Goal: Register for event/course

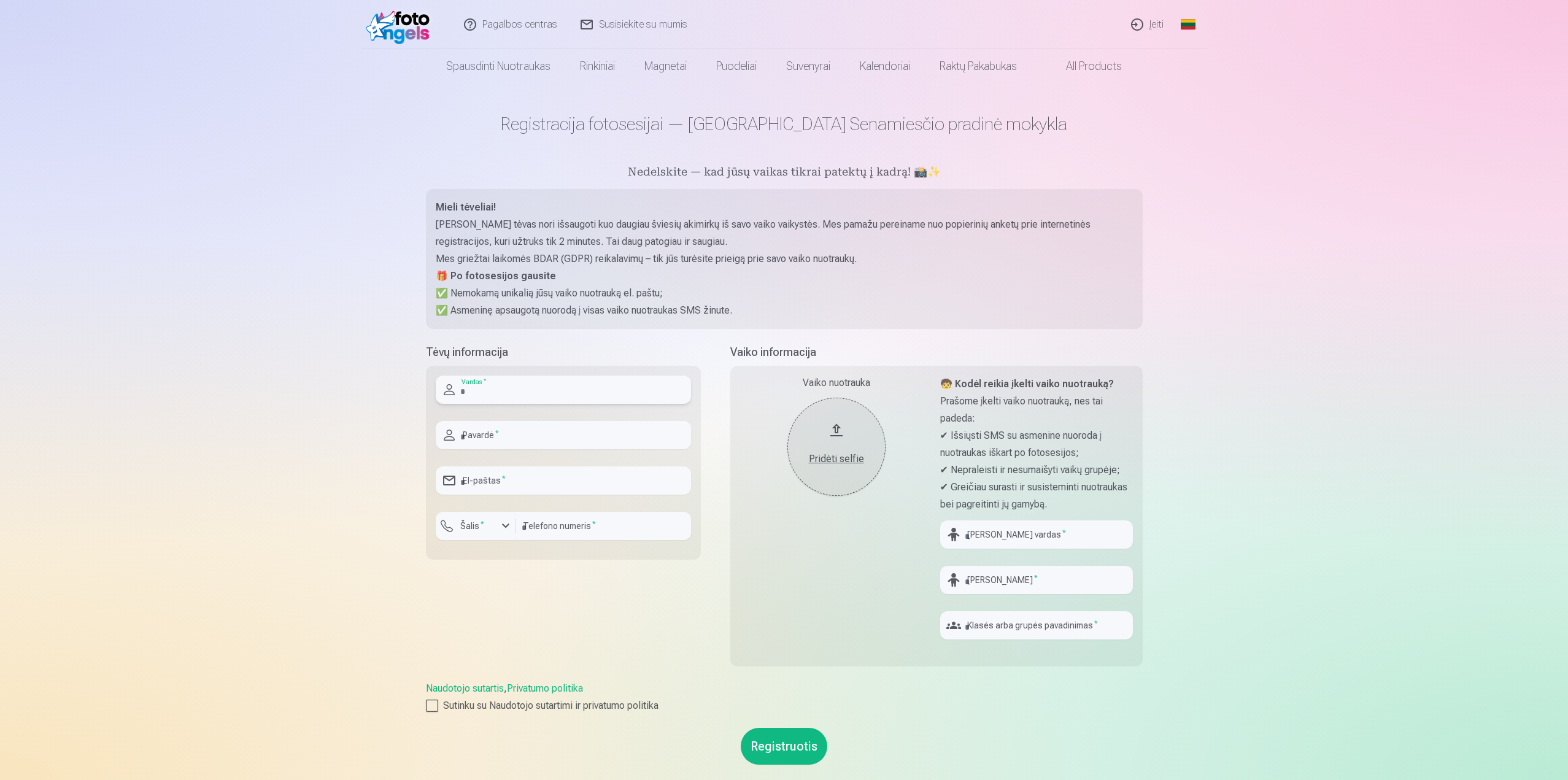
click at [519, 386] on input "text" at bounding box center [563, 390] width 255 height 28
type input "******"
type input "**********"
click at [490, 529] on div "button" at bounding box center [478, 527] width 37 height 12
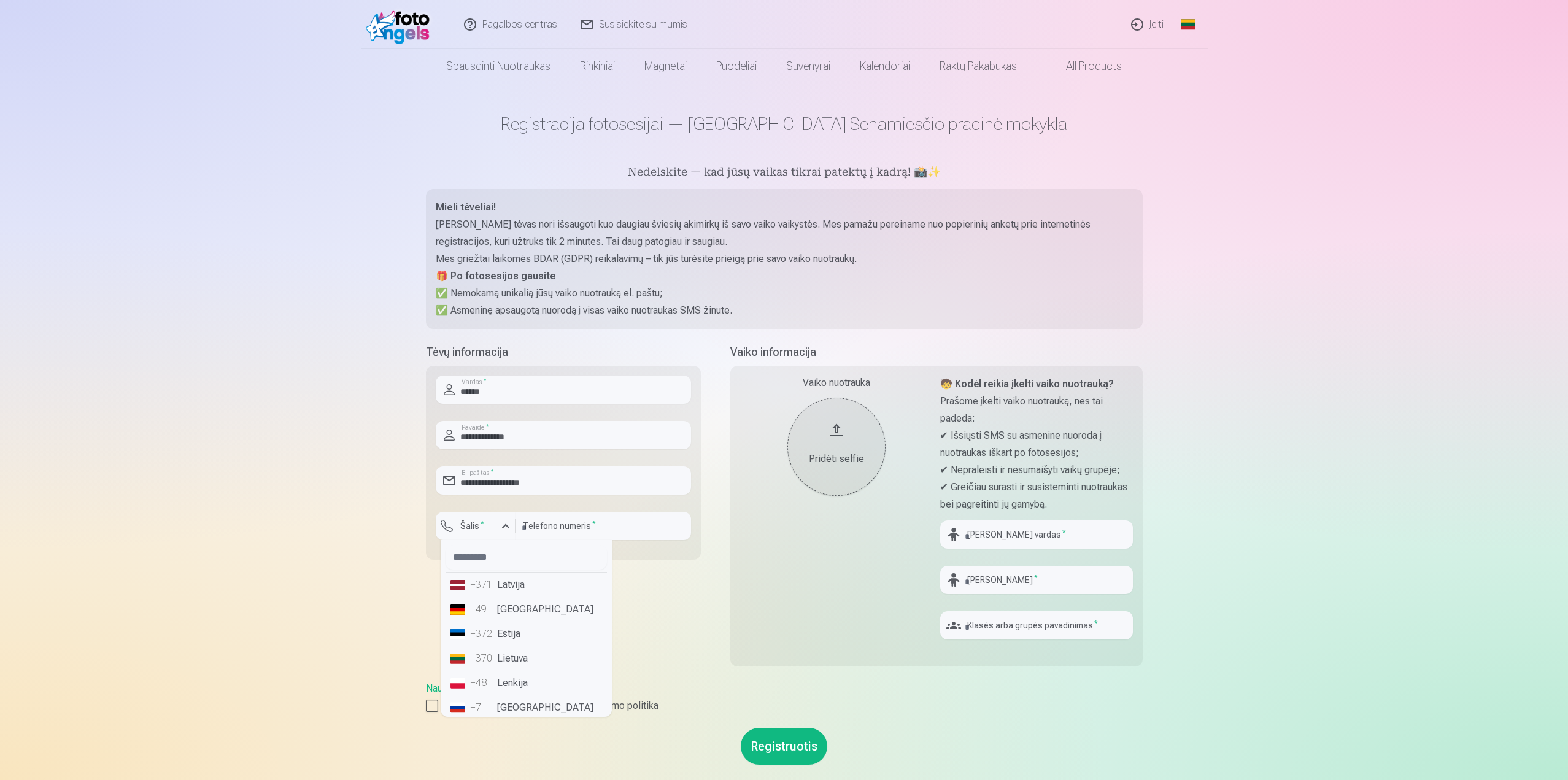
click at [511, 656] on li "+370 Lietuva" at bounding box center [526, 658] width 162 height 24
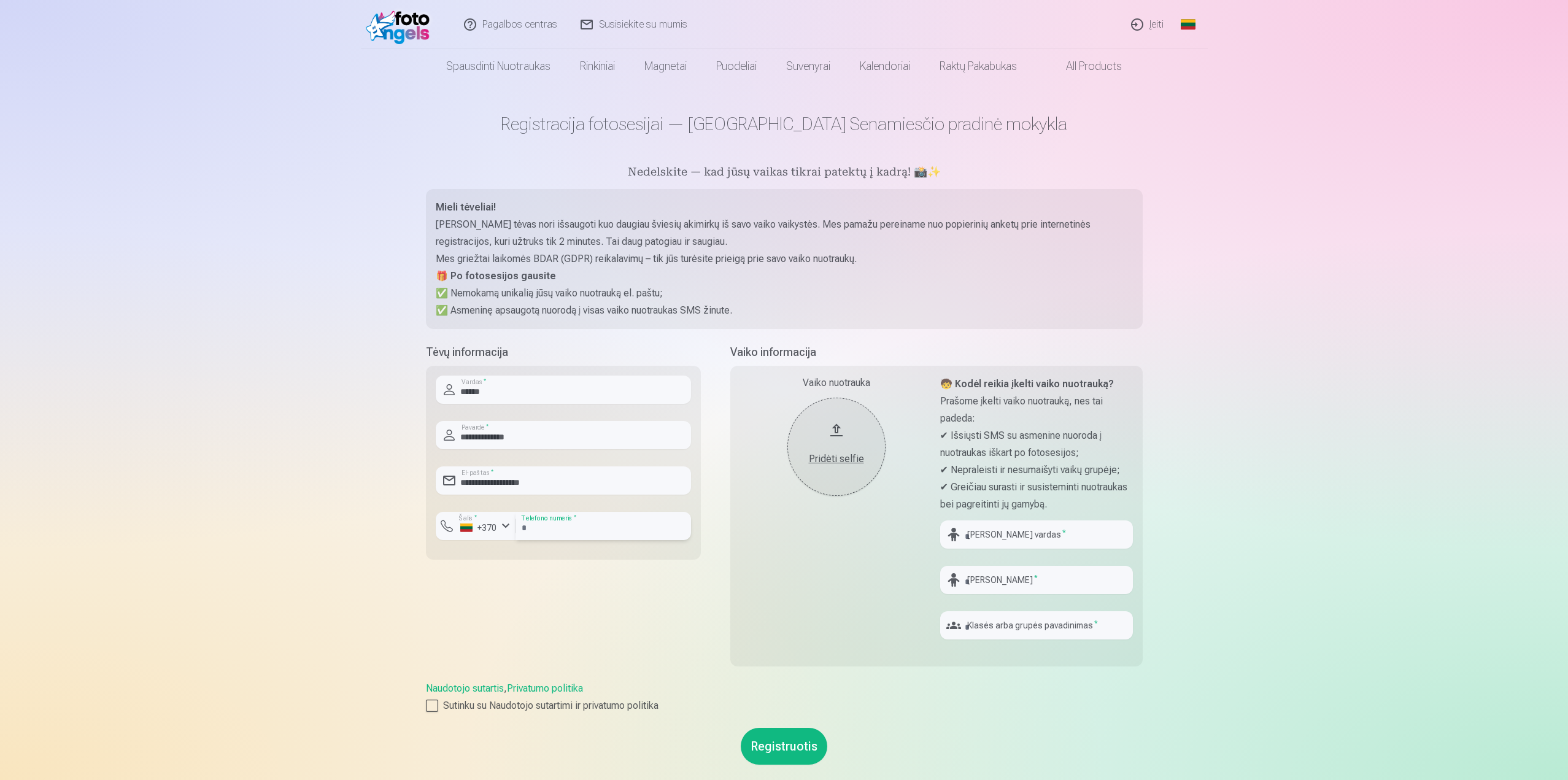
drag, startPoint x: 526, startPoint y: 527, endPoint x: 558, endPoint y: 548, distance: 38.3
click at [526, 527] on input "*********" at bounding box center [603, 526] width 176 height 28
type input "********"
click at [983, 531] on input "text" at bounding box center [1037, 535] width 193 height 28
type input "****"
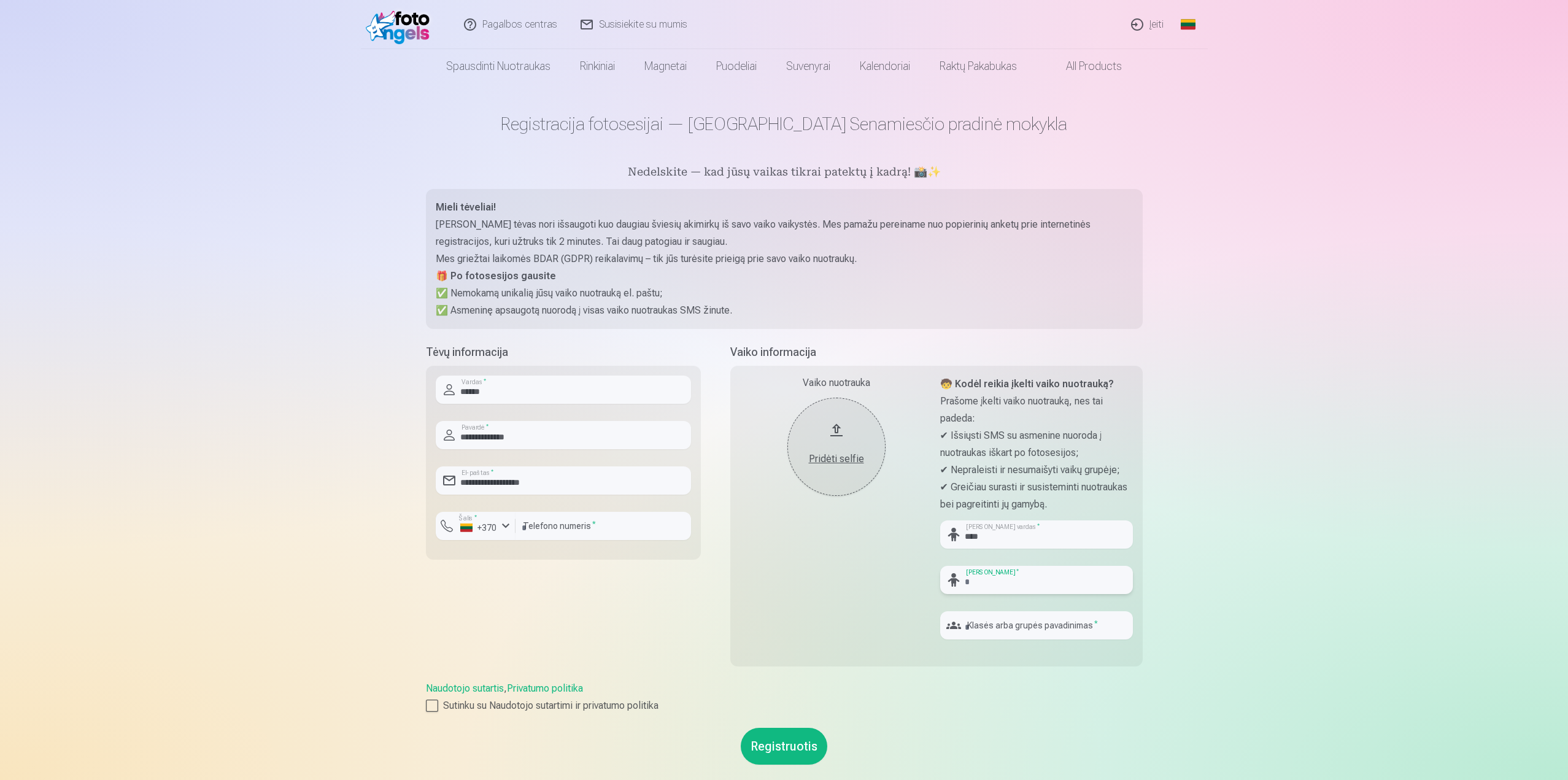
click at [1036, 575] on input "text" at bounding box center [1037, 580] width 193 height 28
type input "**********"
click at [1032, 632] on input "text" at bounding box center [1037, 625] width 193 height 28
type input "**"
click at [822, 455] on div "Pridėti selfie" at bounding box center [836, 459] width 73 height 15
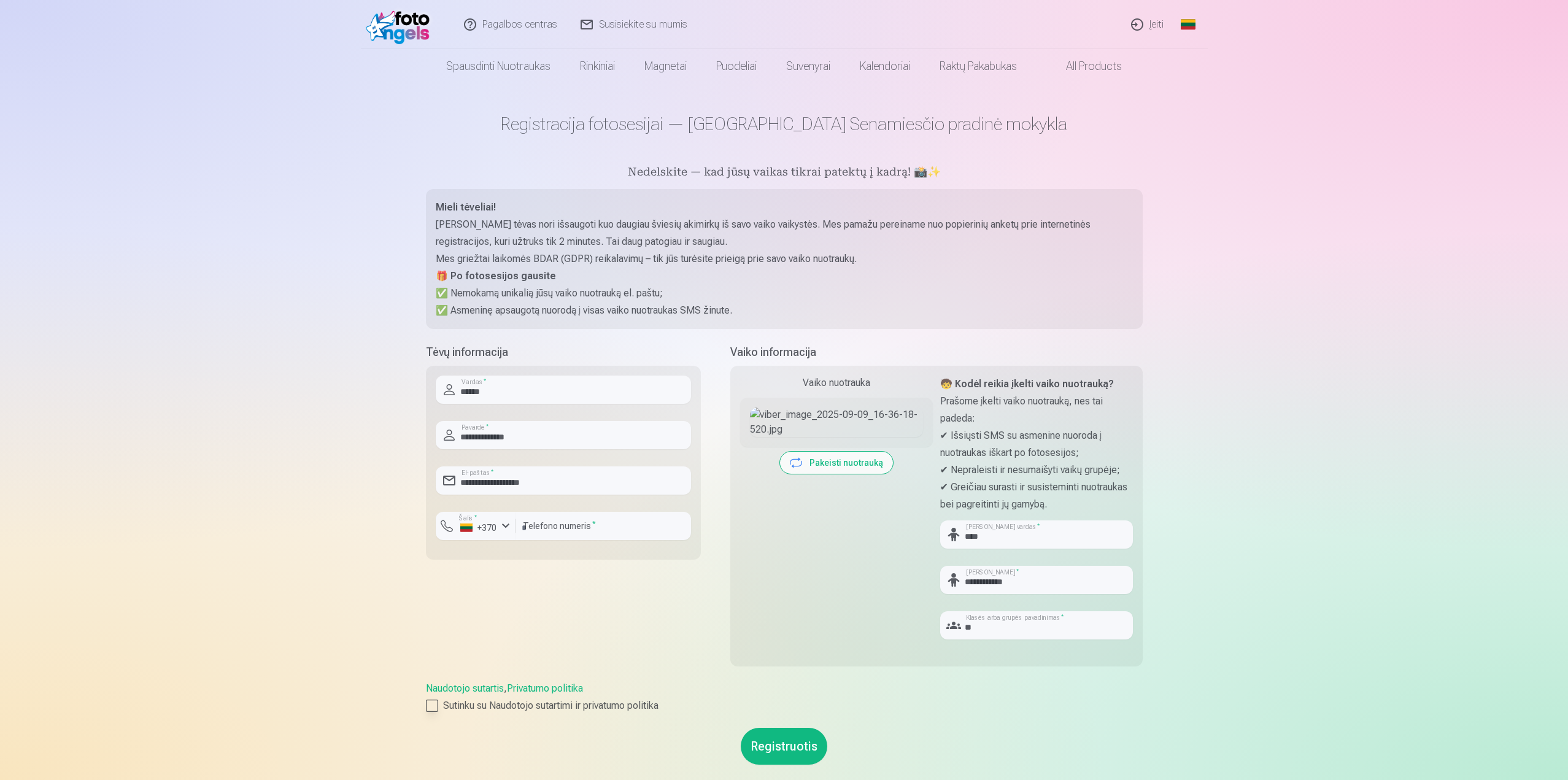
click at [437, 706] on div at bounding box center [432, 706] width 12 height 12
click at [783, 745] on button "Registruotis" at bounding box center [784, 746] width 86 height 37
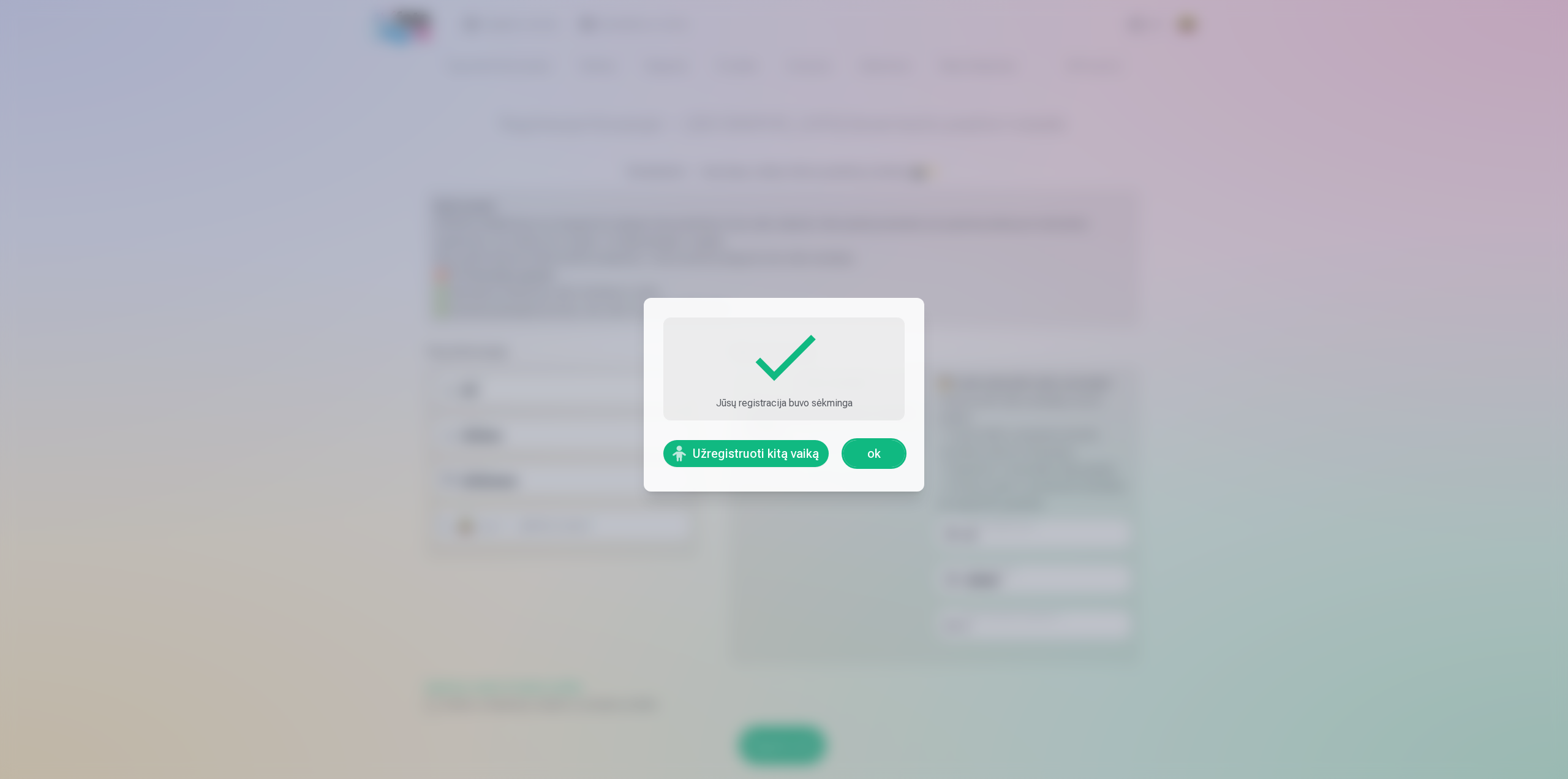
click at [882, 455] on link "ok" at bounding box center [873, 453] width 61 height 27
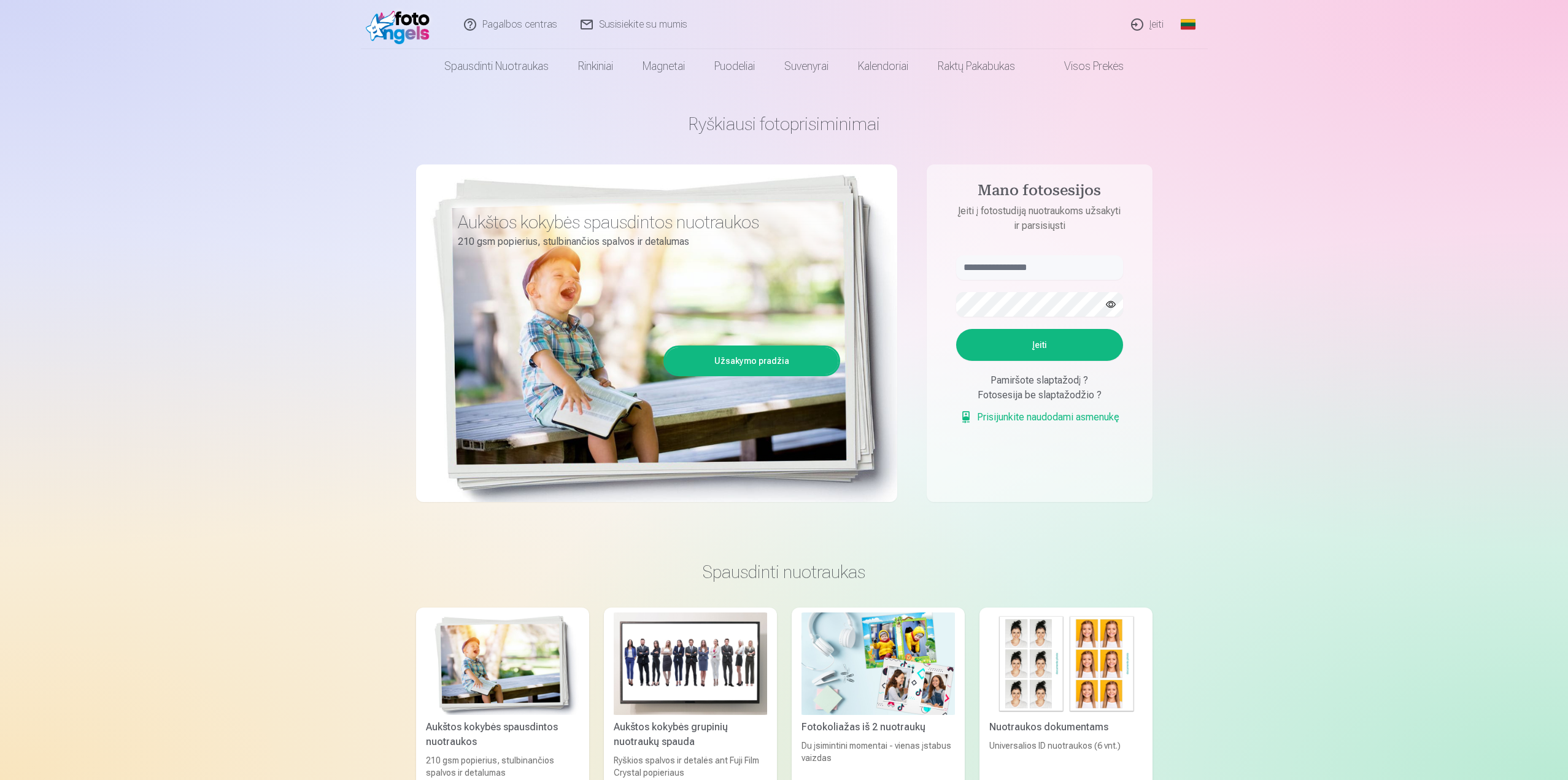
click at [725, 363] on link "Užsakymo pradžia" at bounding box center [751, 361] width 173 height 27
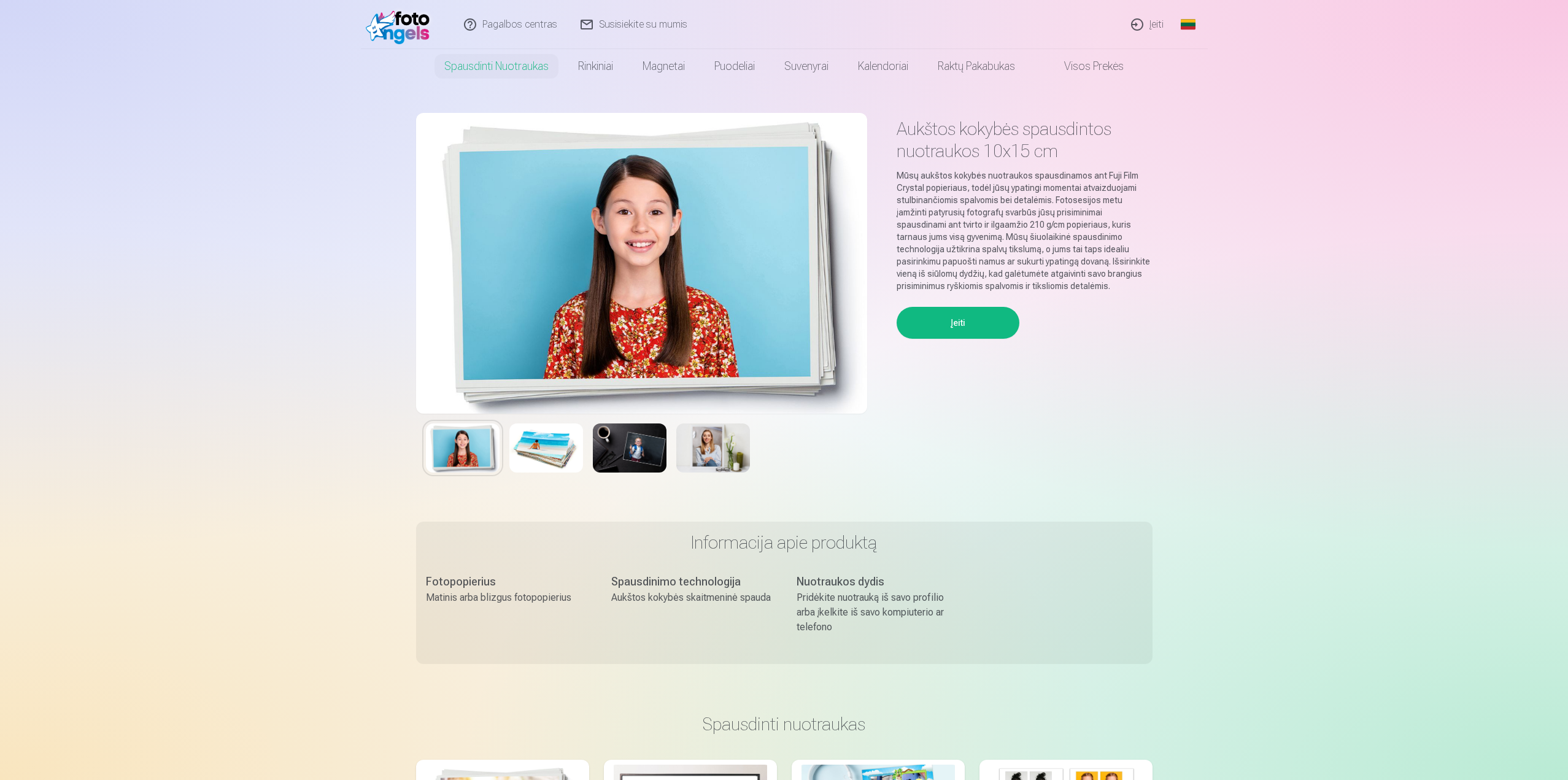
click at [543, 449] on img at bounding box center [546, 448] width 73 height 49
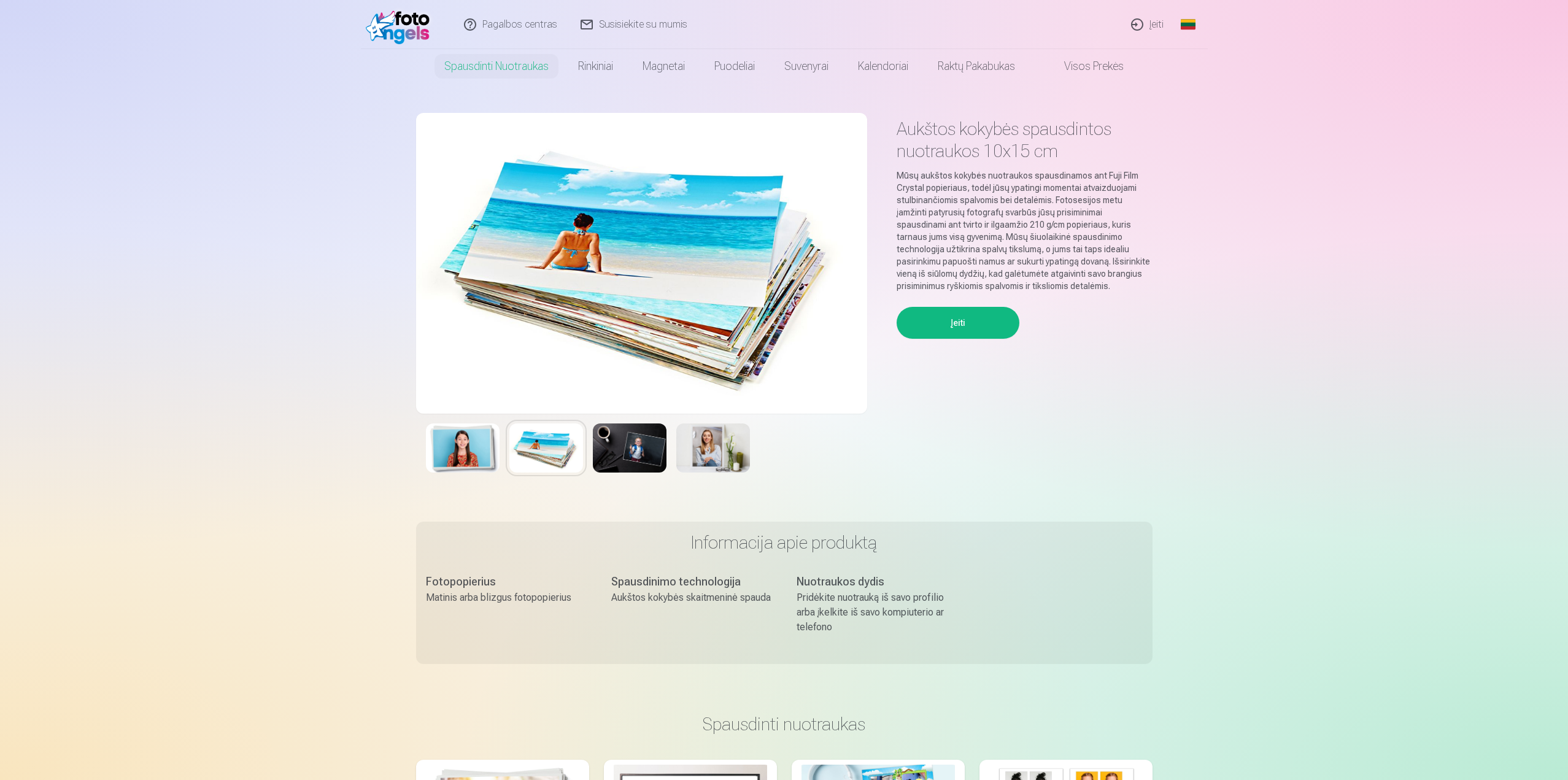
click at [643, 451] on img at bounding box center [629, 448] width 73 height 49
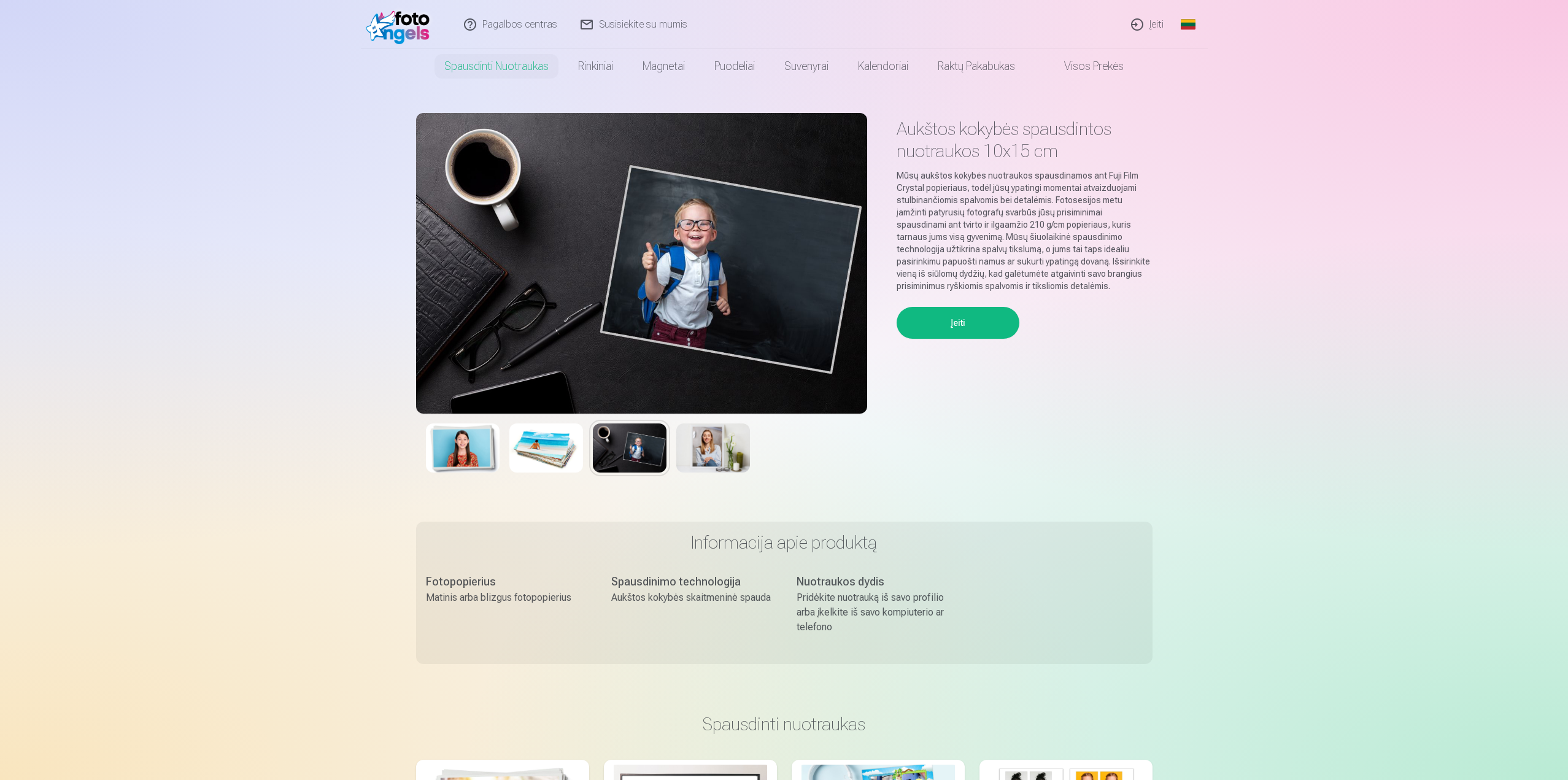
click at [723, 454] on img at bounding box center [713, 448] width 73 height 49
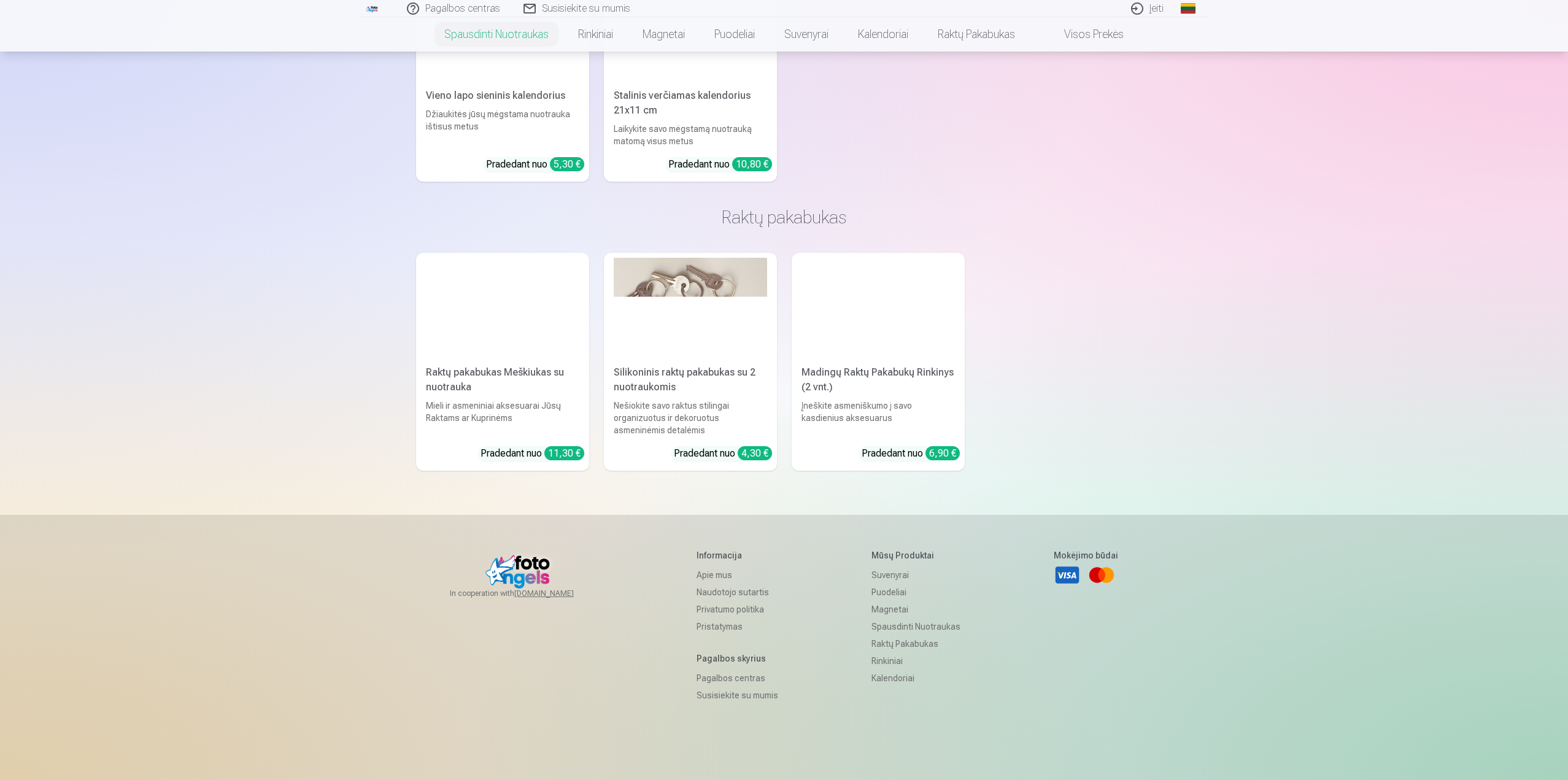
scroll to position [3598, 0]
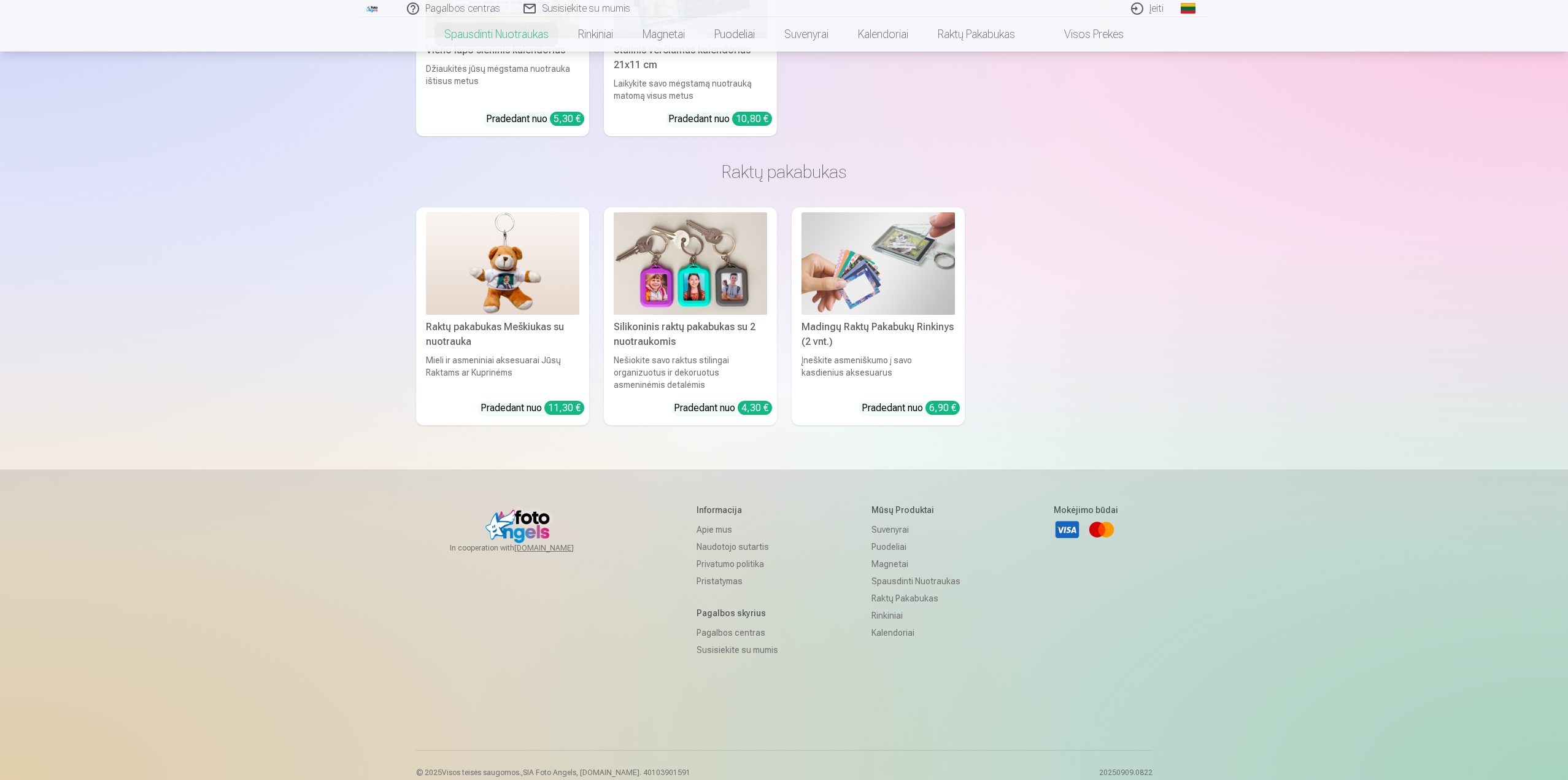
drag, startPoint x: 1567, startPoint y: 701, endPoint x: 1569, endPoint y: 148, distance: 553.0
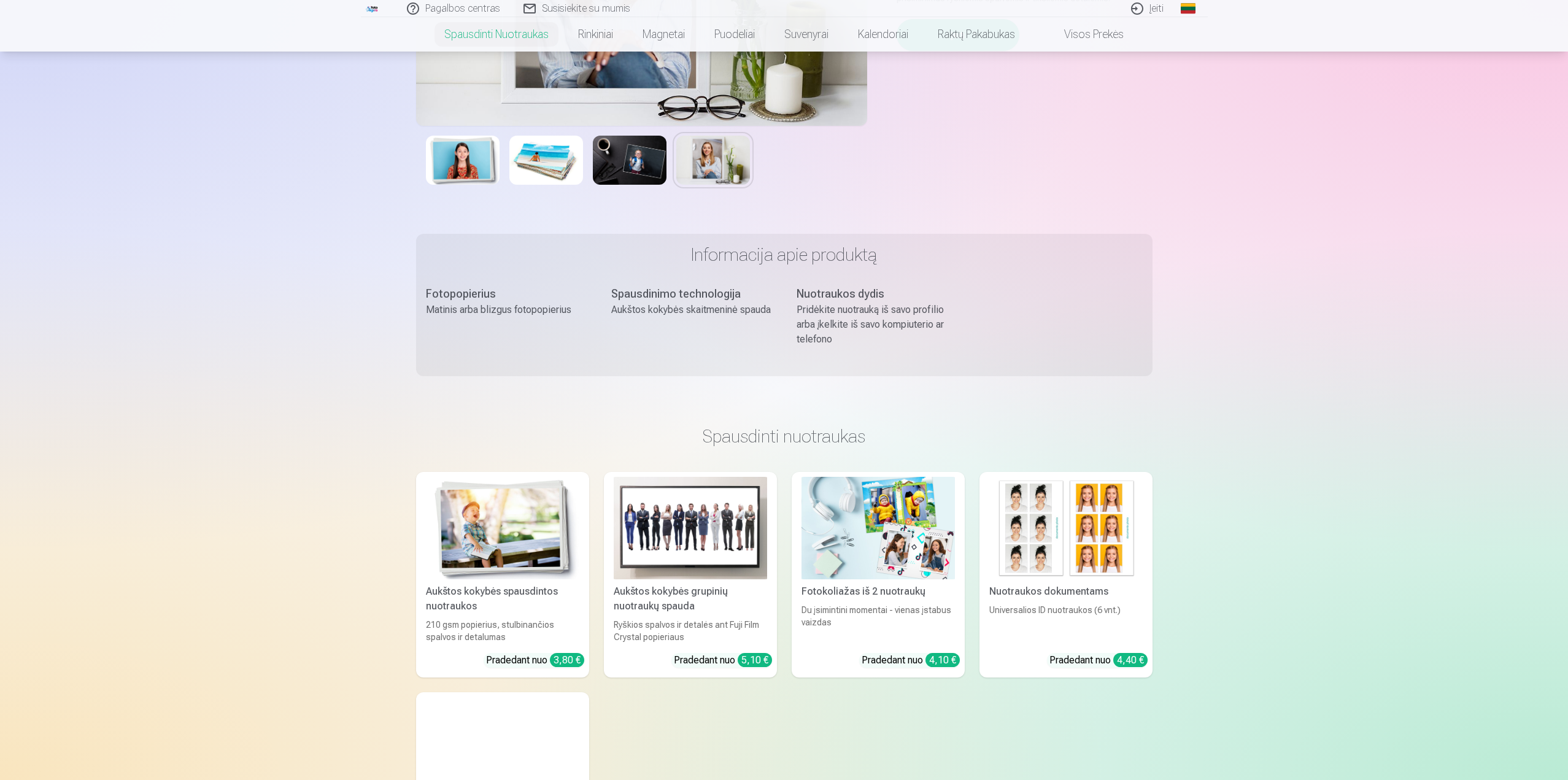
scroll to position [410, 0]
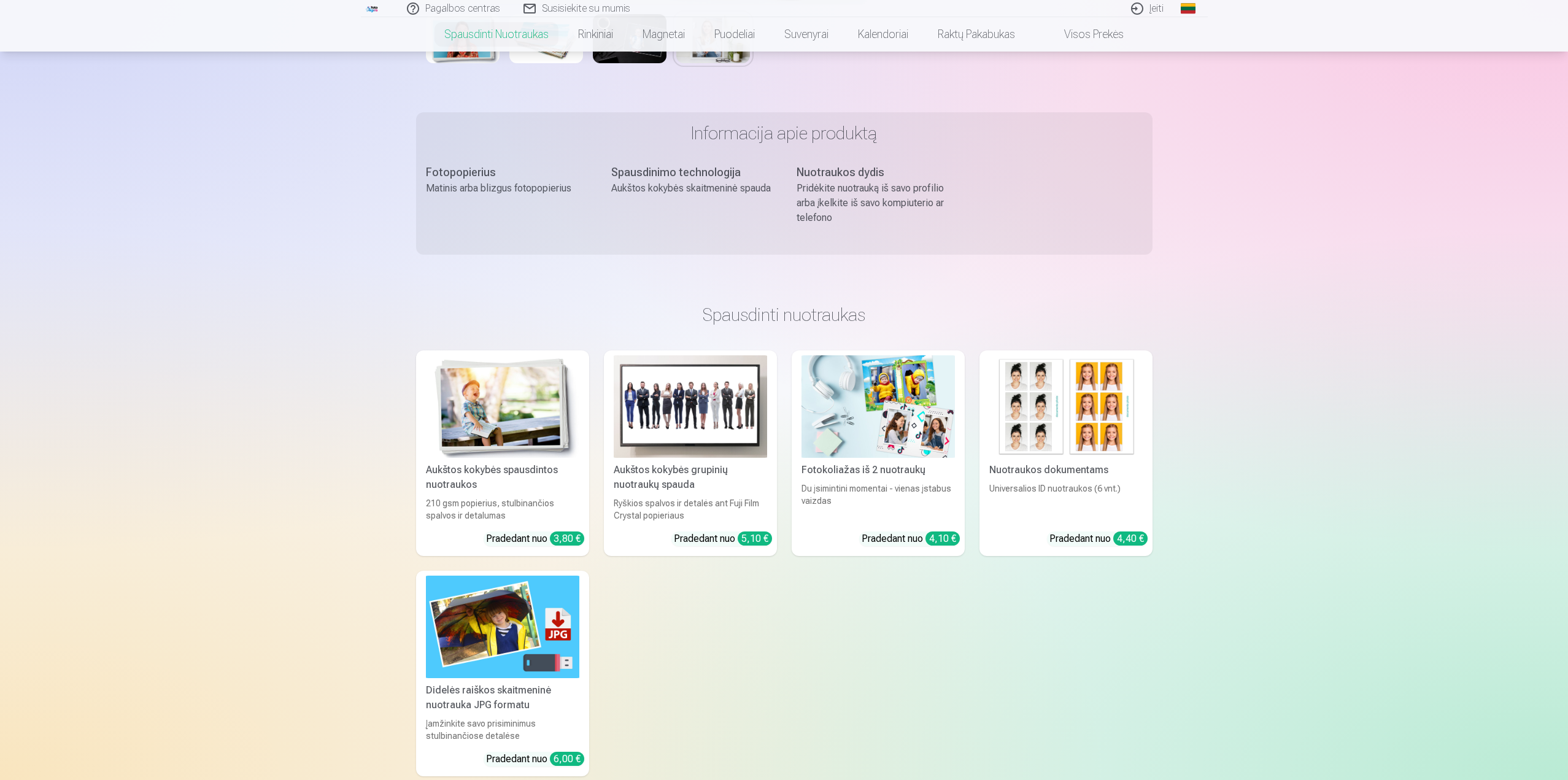
click at [672, 430] on img at bounding box center [690, 406] width 154 height 102
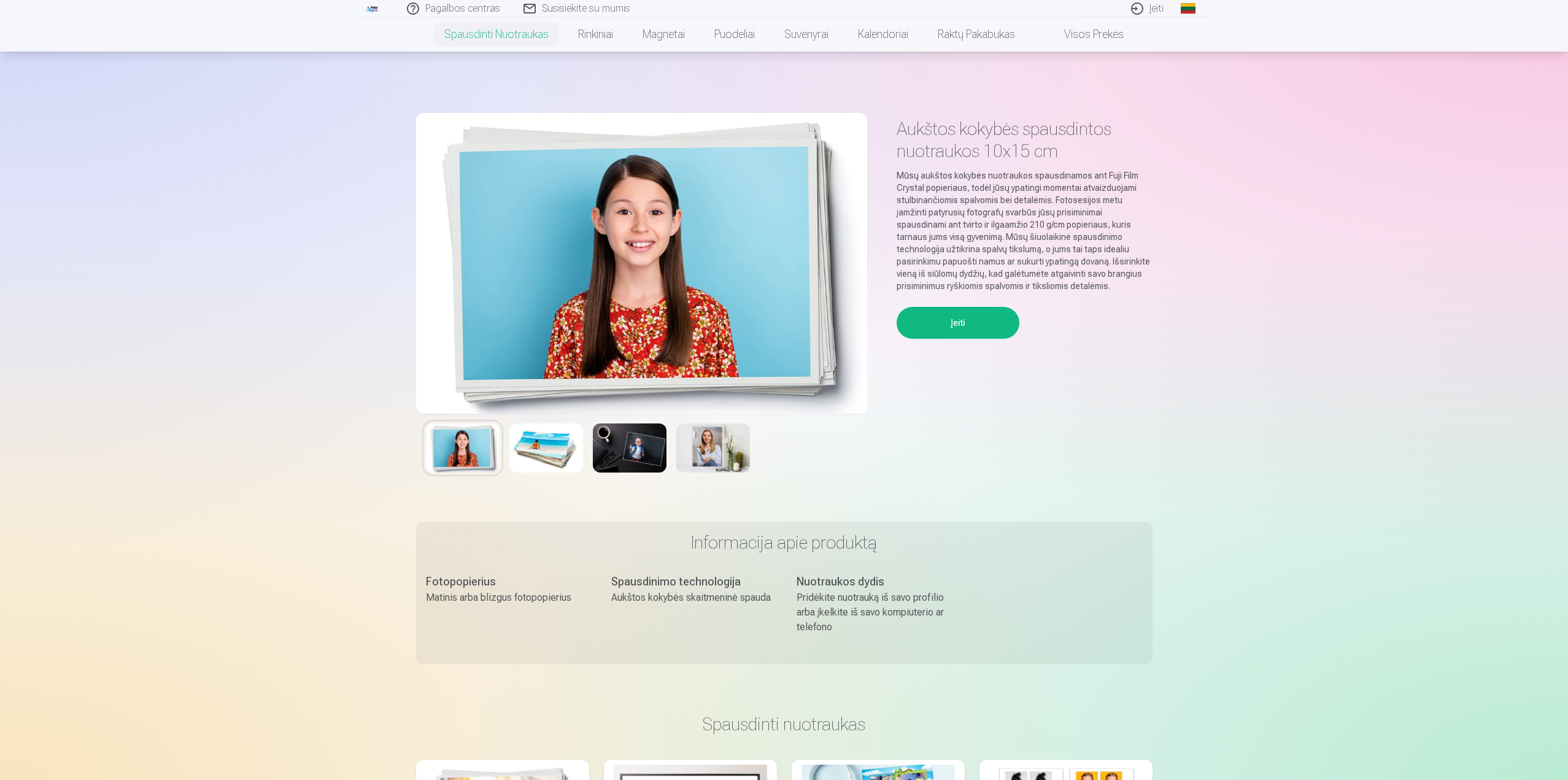
scroll to position [410, 0]
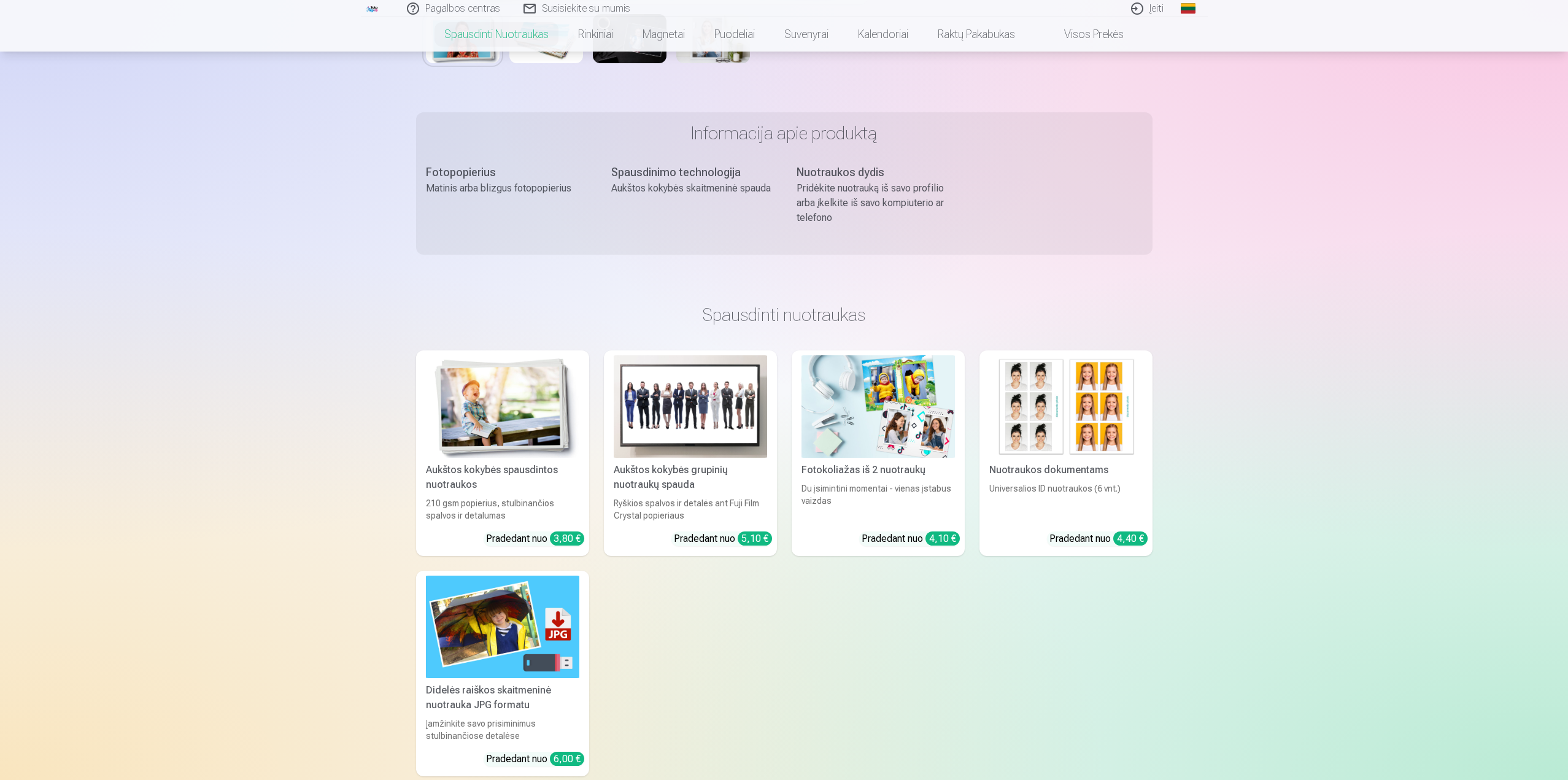
click at [453, 440] on img at bounding box center [502, 406] width 154 height 102
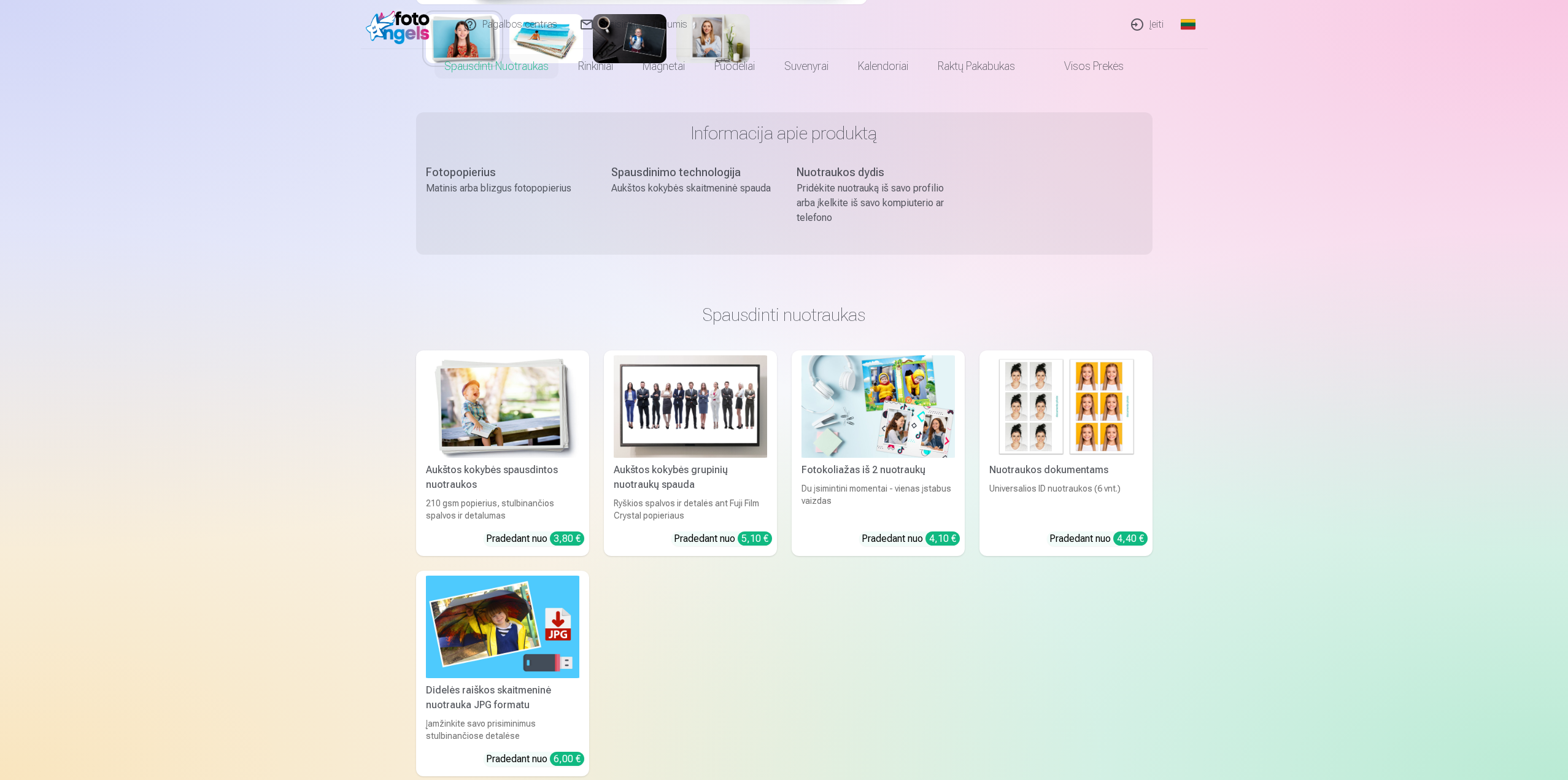
scroll to position [0, 0]
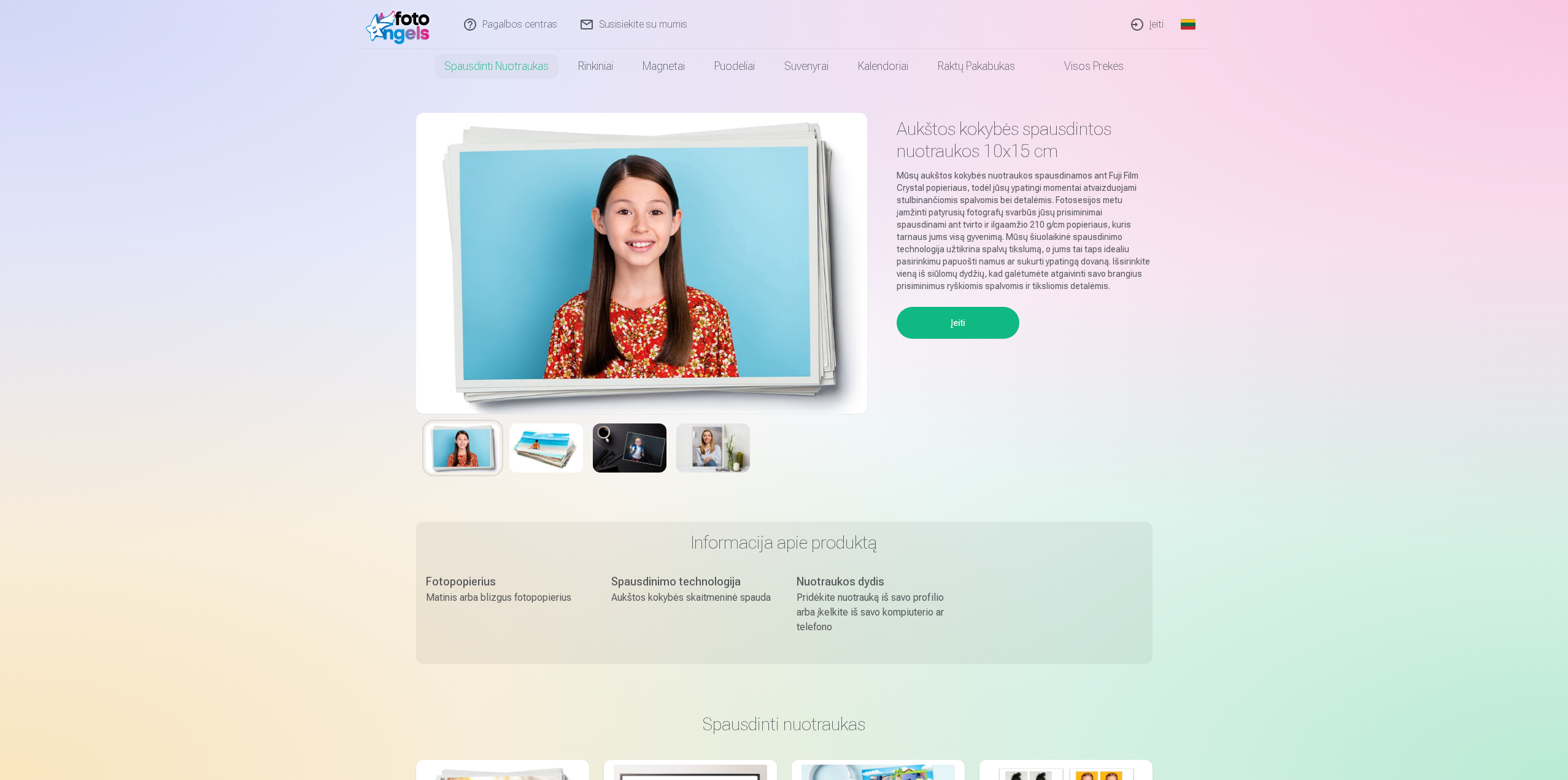
click at [944, 331] on button "Įeiti" at bounding box center [958, 322] width 123 height 32
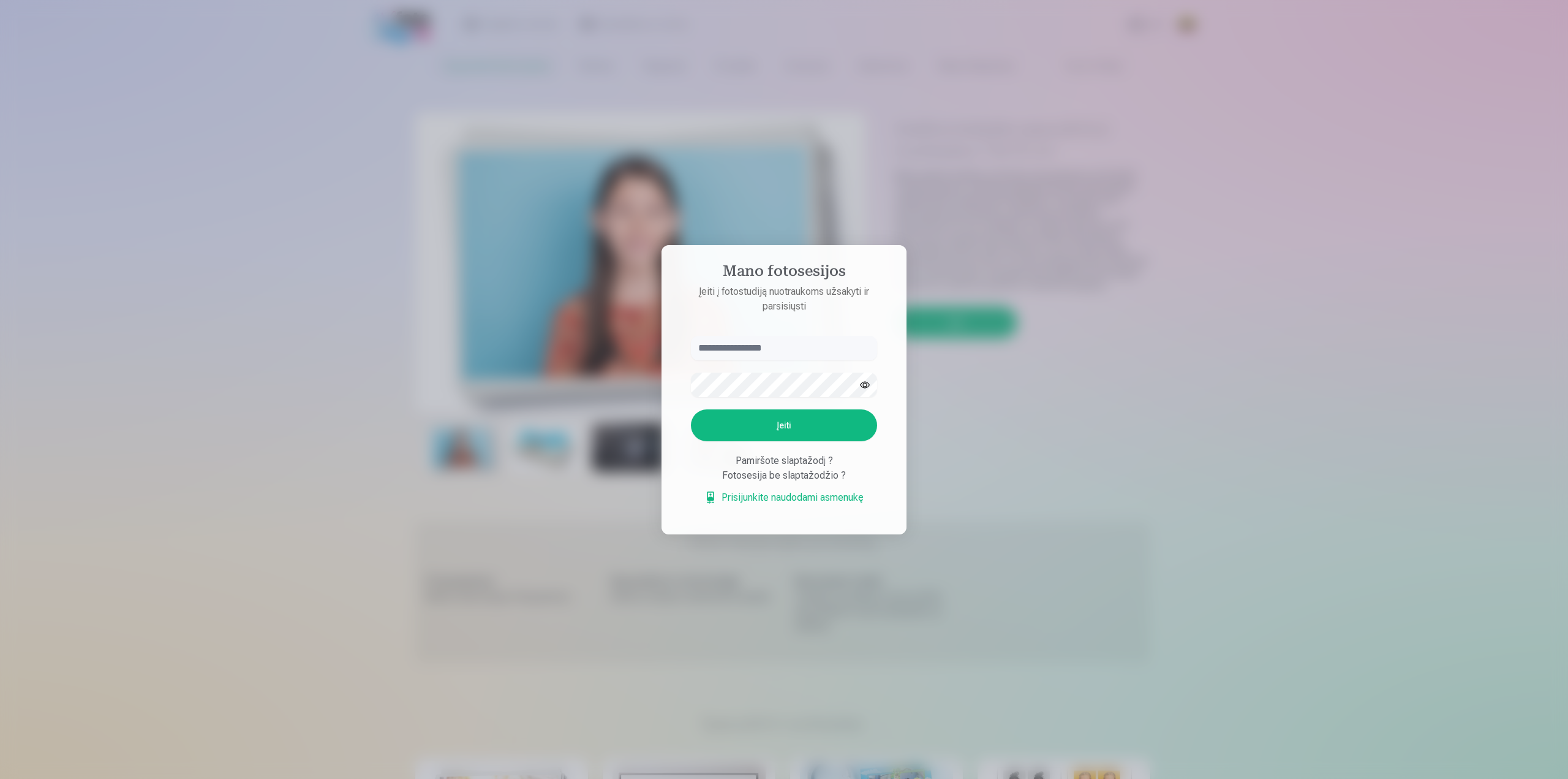
click at [1097, 431] on div at bounding box center [784, 390] width 1568 height 779
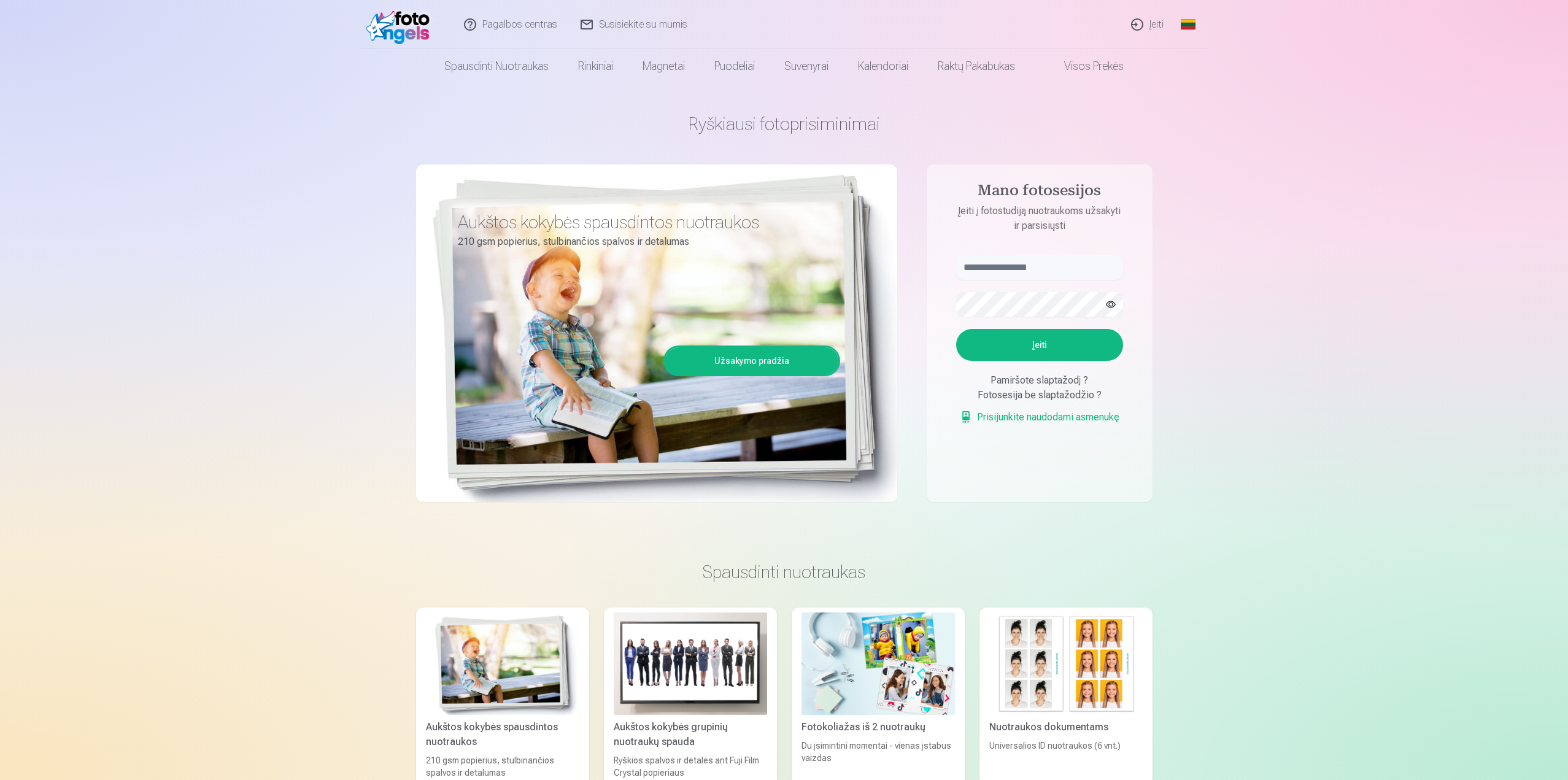
click at [789, 359] on link "Užsakymo pradžia" at bounding box center [751, 361] width 173 height 27
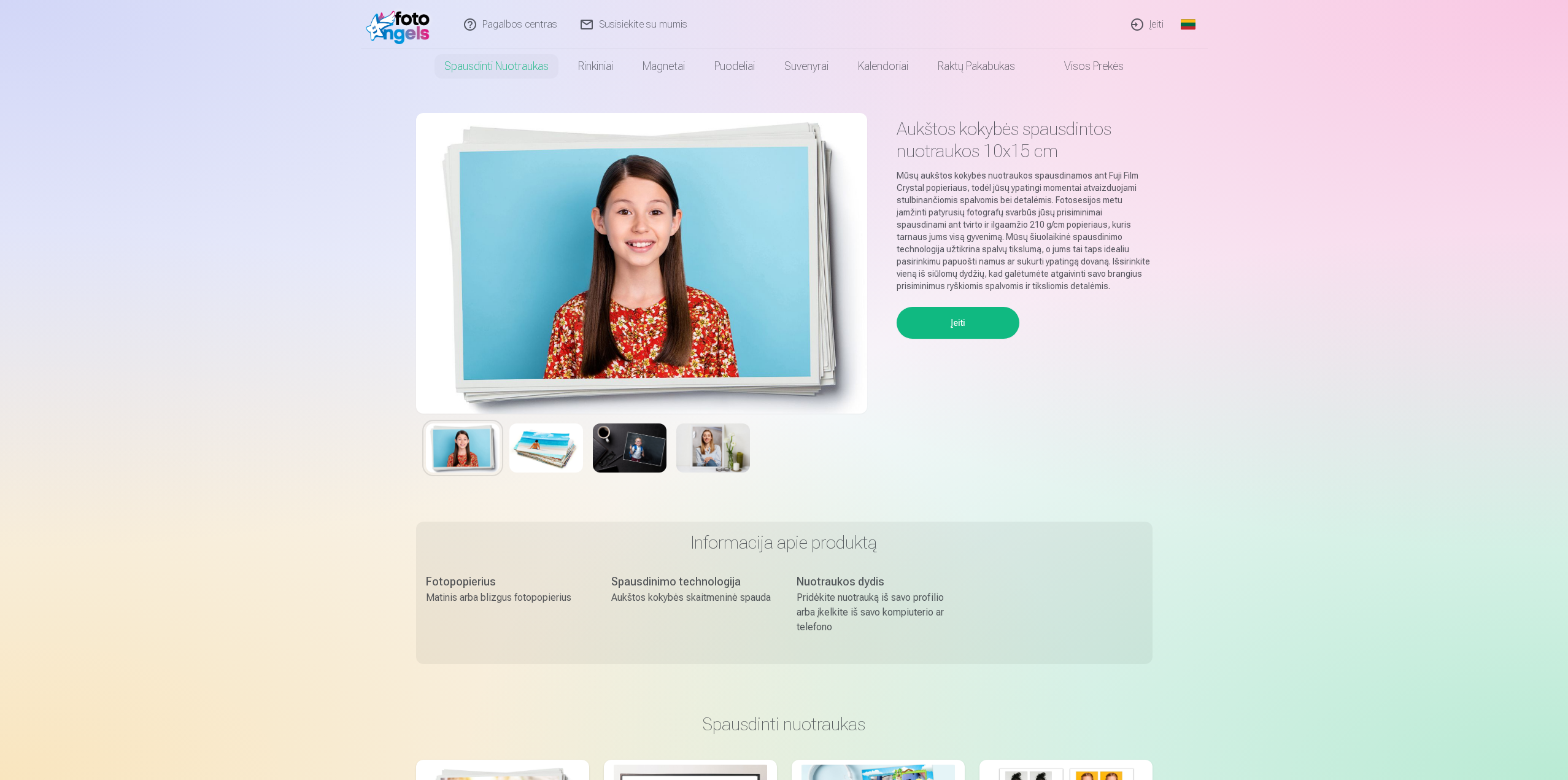
drag, startPoint x: 548, startPoint y: 465, endPoint x: 612, endPoint y: 459, distance: 64.3
click at [549, 465] on img at bounding box center [546, 448] width 73 height 49
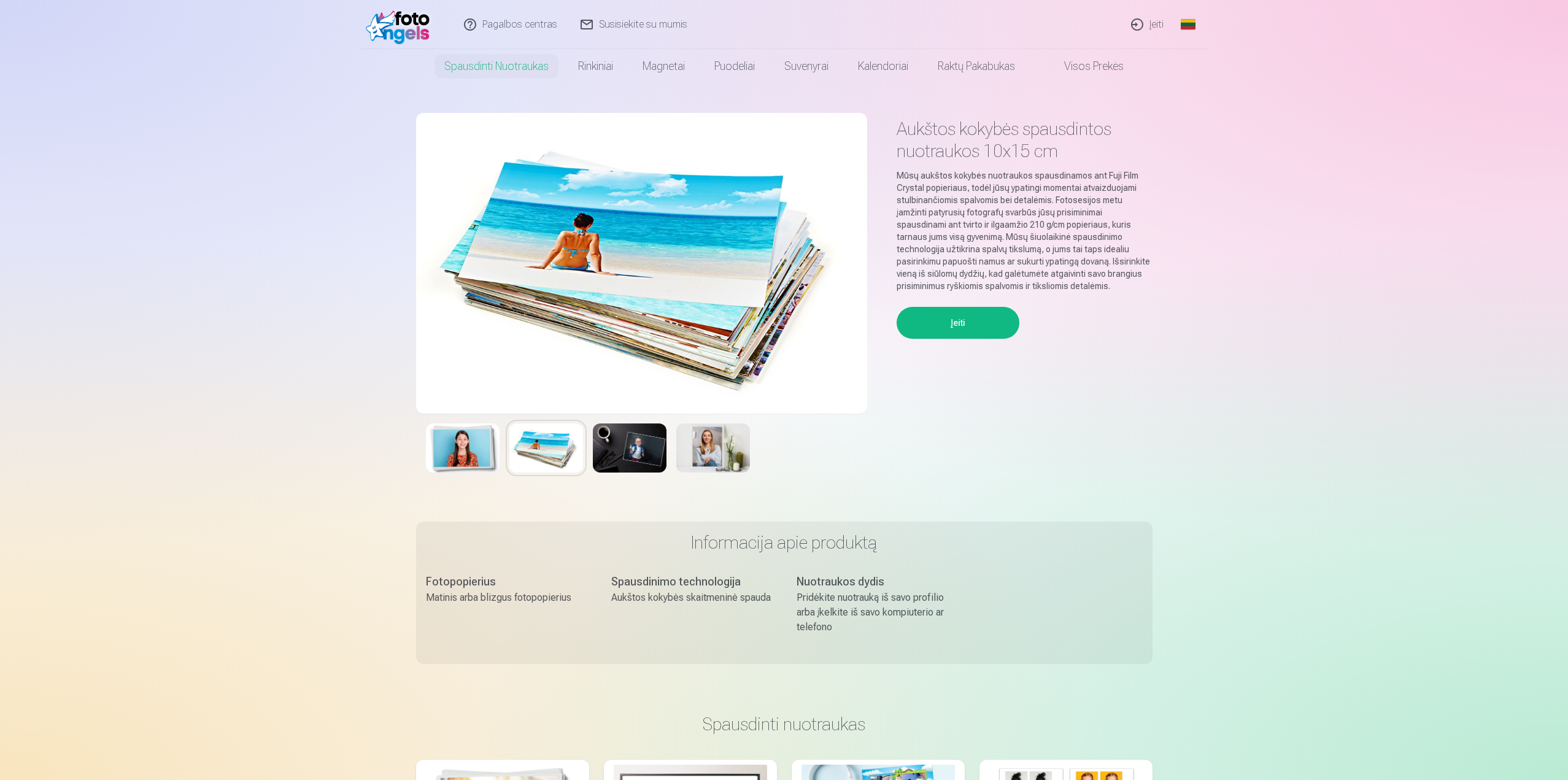
click at [624, 455] on img at bounding box center [629, 448] width 73 height 49
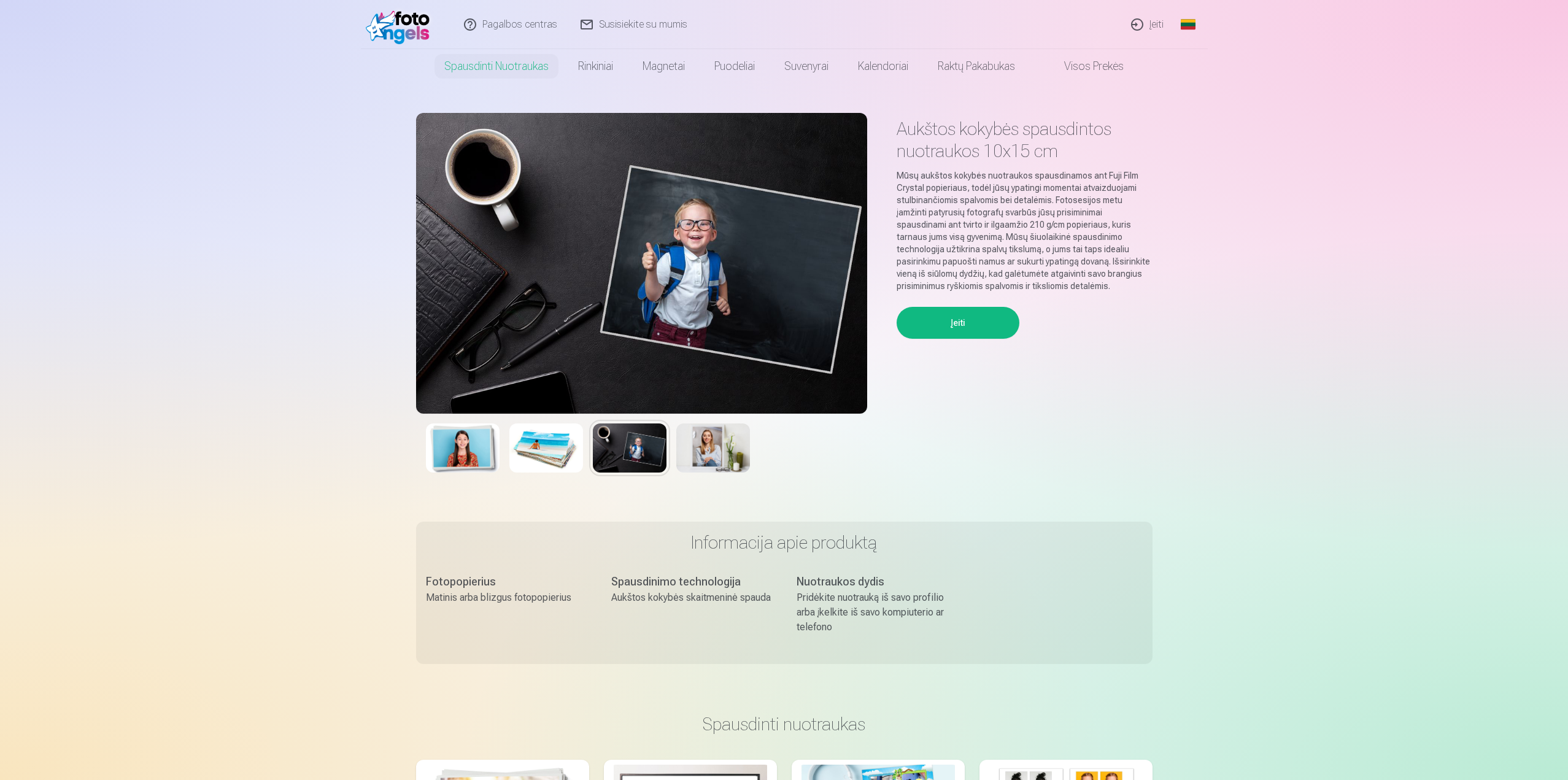
click at [698, 462] on img at bounding box center [713, 448] width 73 height 49
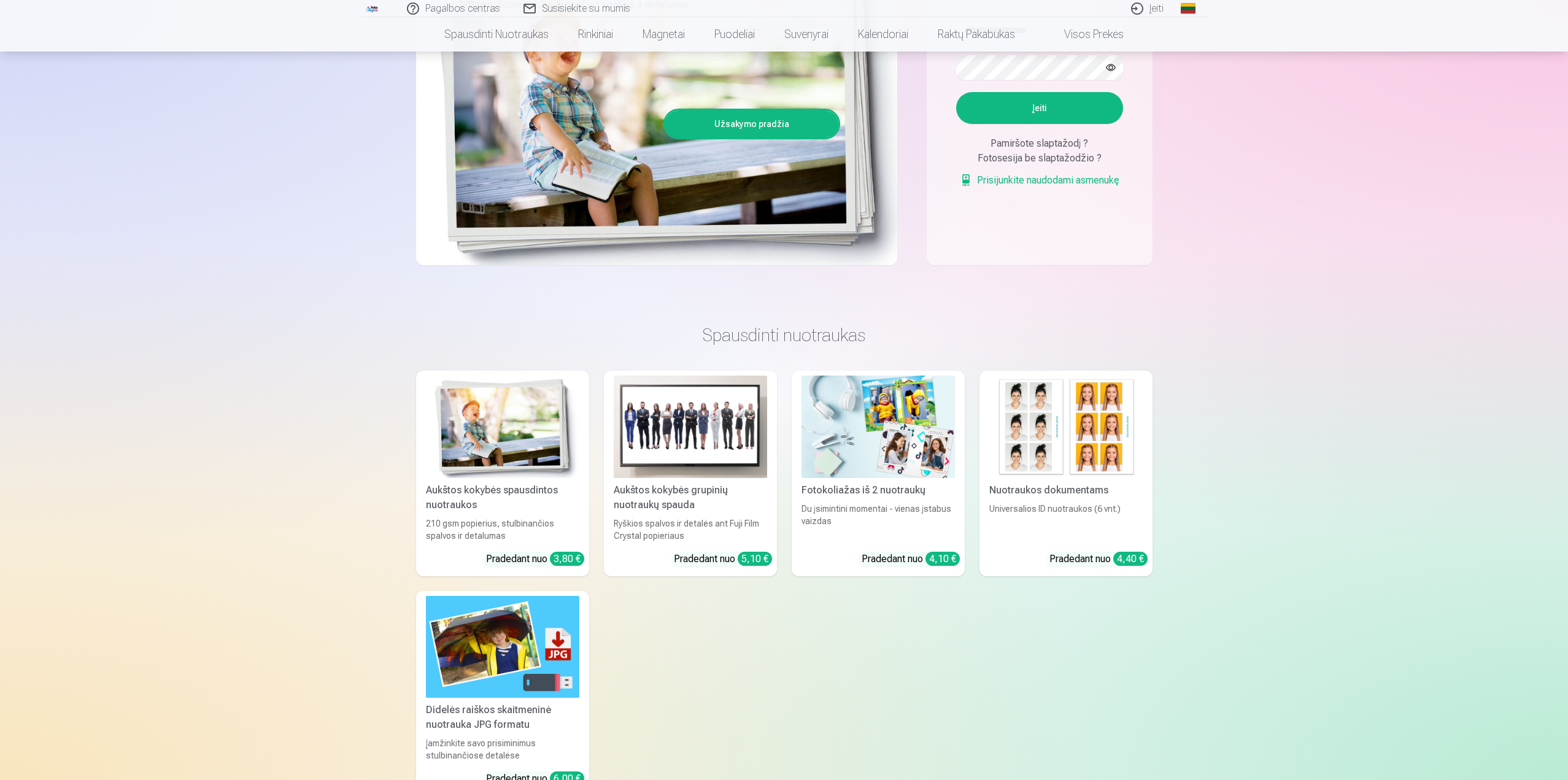
scroll to position [410, 0]
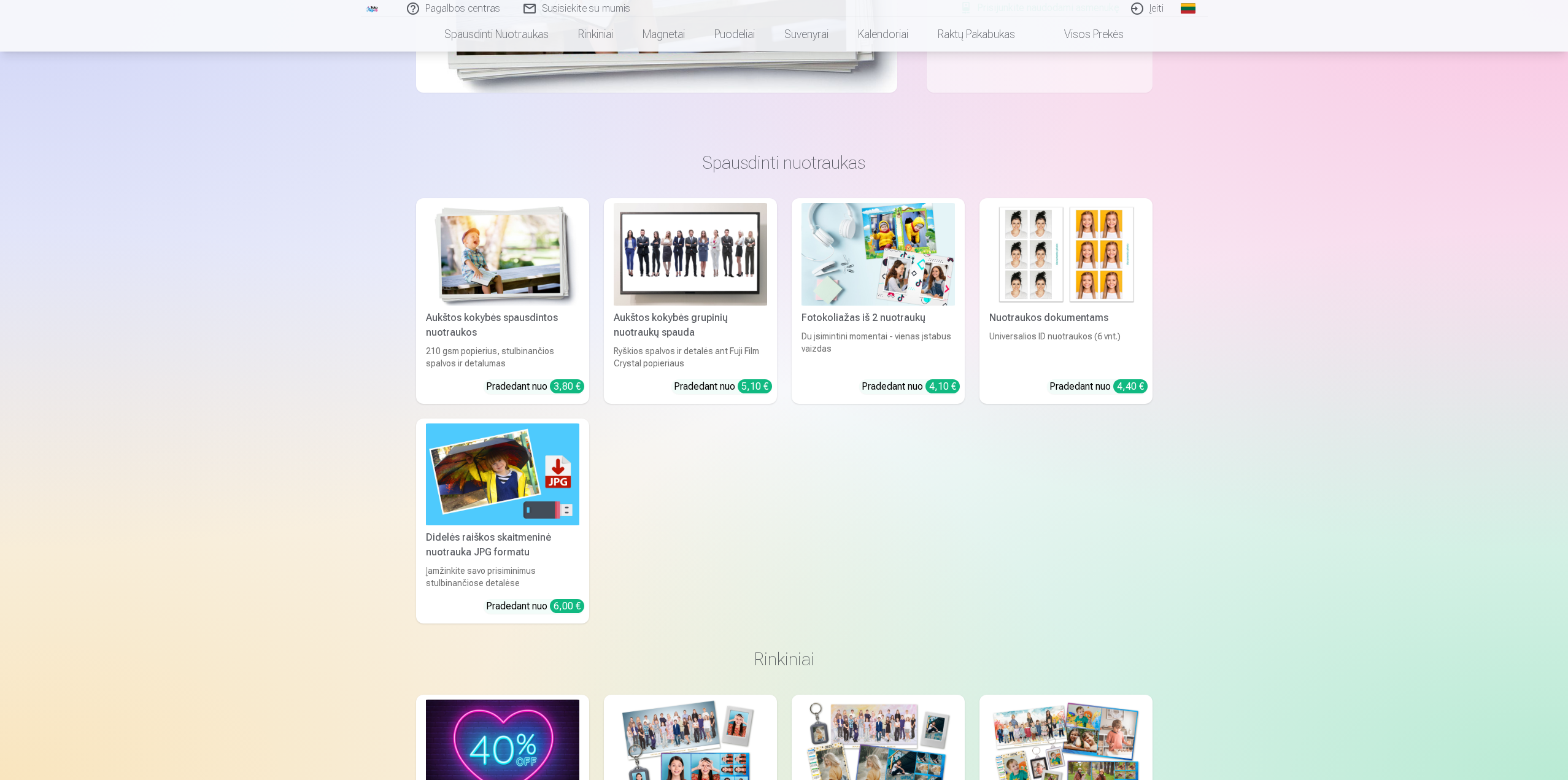
click at [744, 383] on div "5,10 €" at bounding box center [754, 386] width 34 height 14
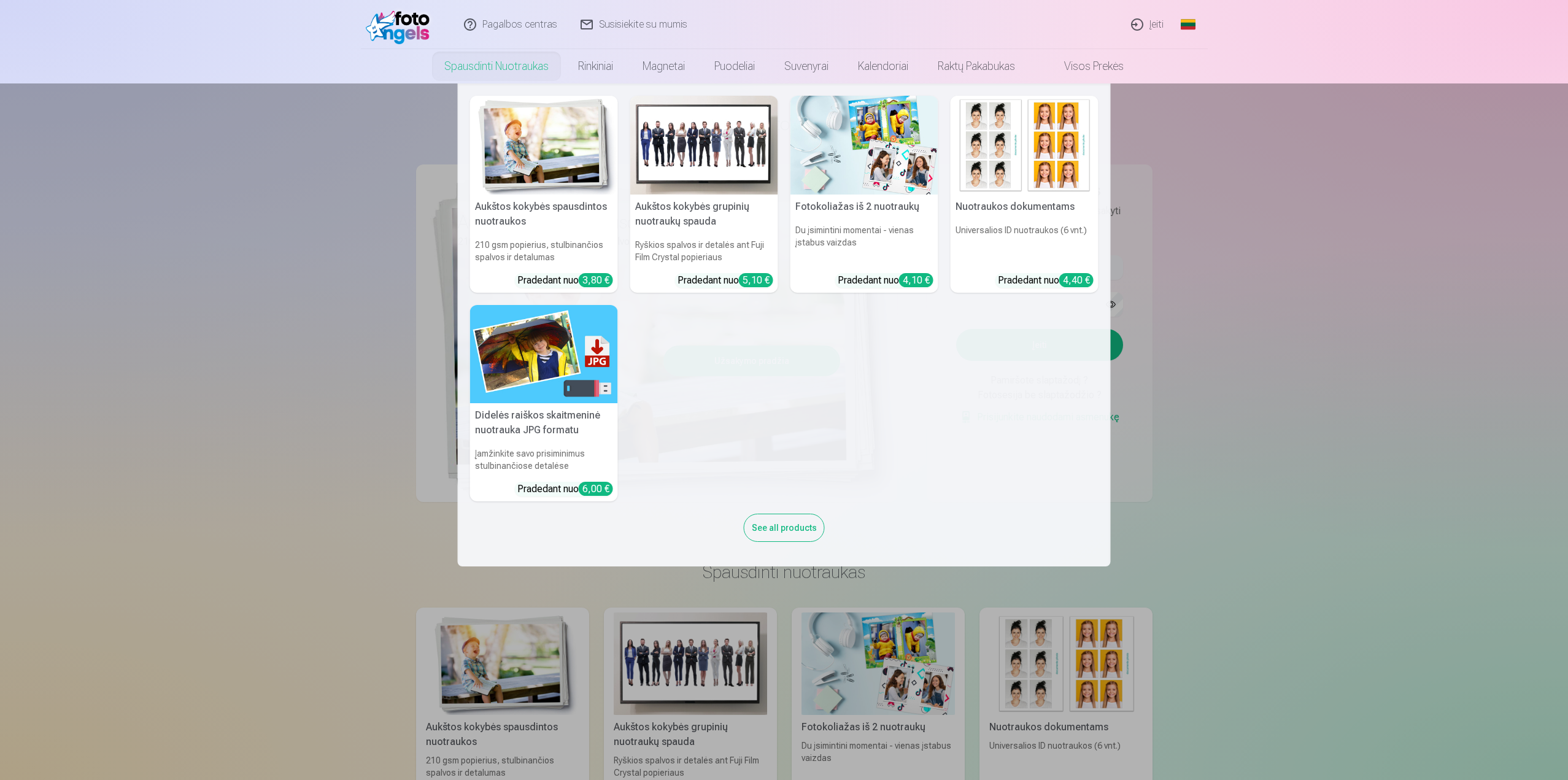
drag, startPoint x: 216, startPoint y: 496, endPoint x: 286, endPoint y: 434, distance: 93.5
click at [216, 496] on nav "Aukštos kokybės spausdintos nuotraukos 210 gsm popierius, stulbinančios spalvos…" at bounding box center [784, 325] width 1568 height 483
